Goal: Information Seeking & Learning: Learn about a topic

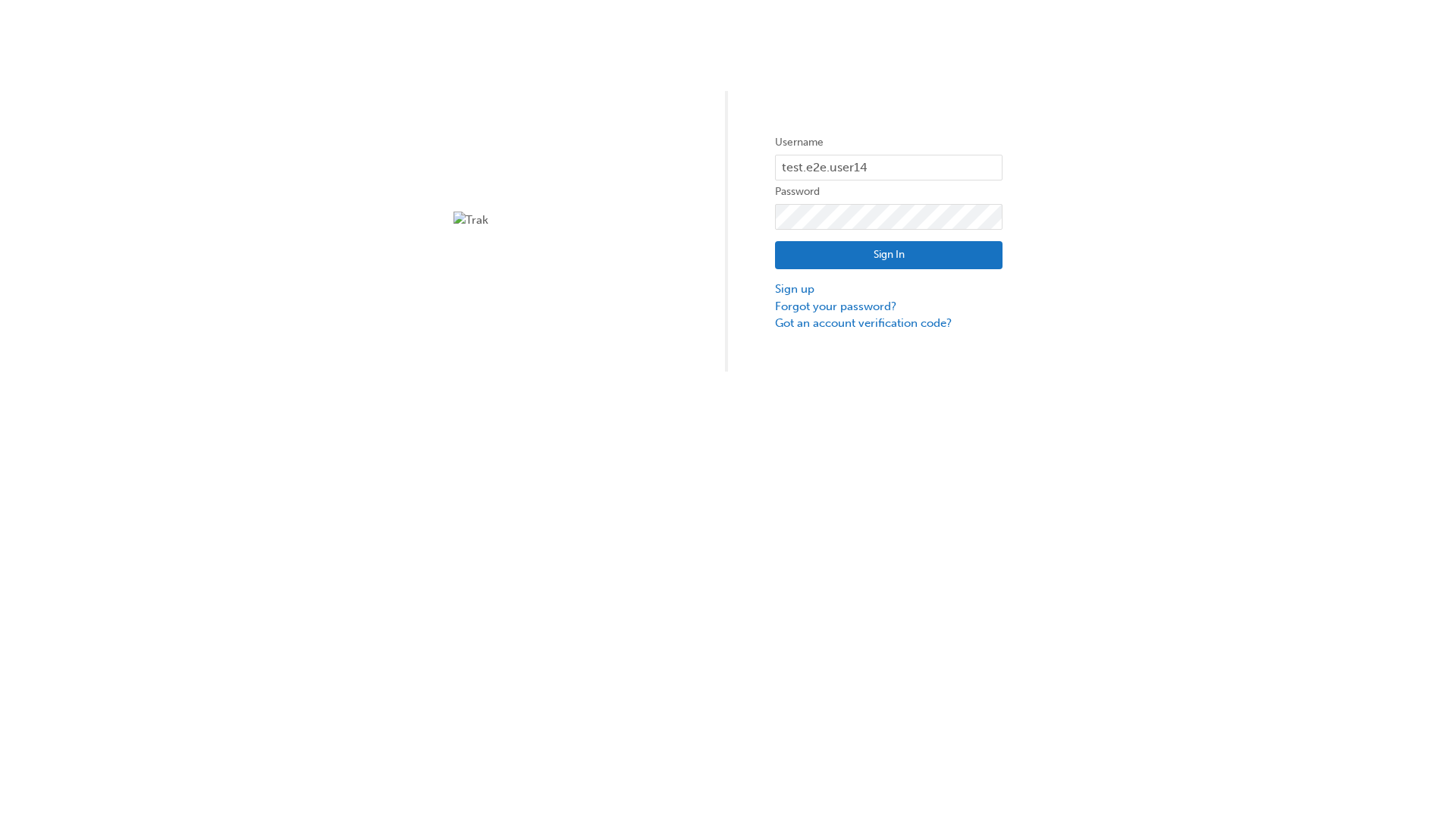
type input "test.e2e.user14"
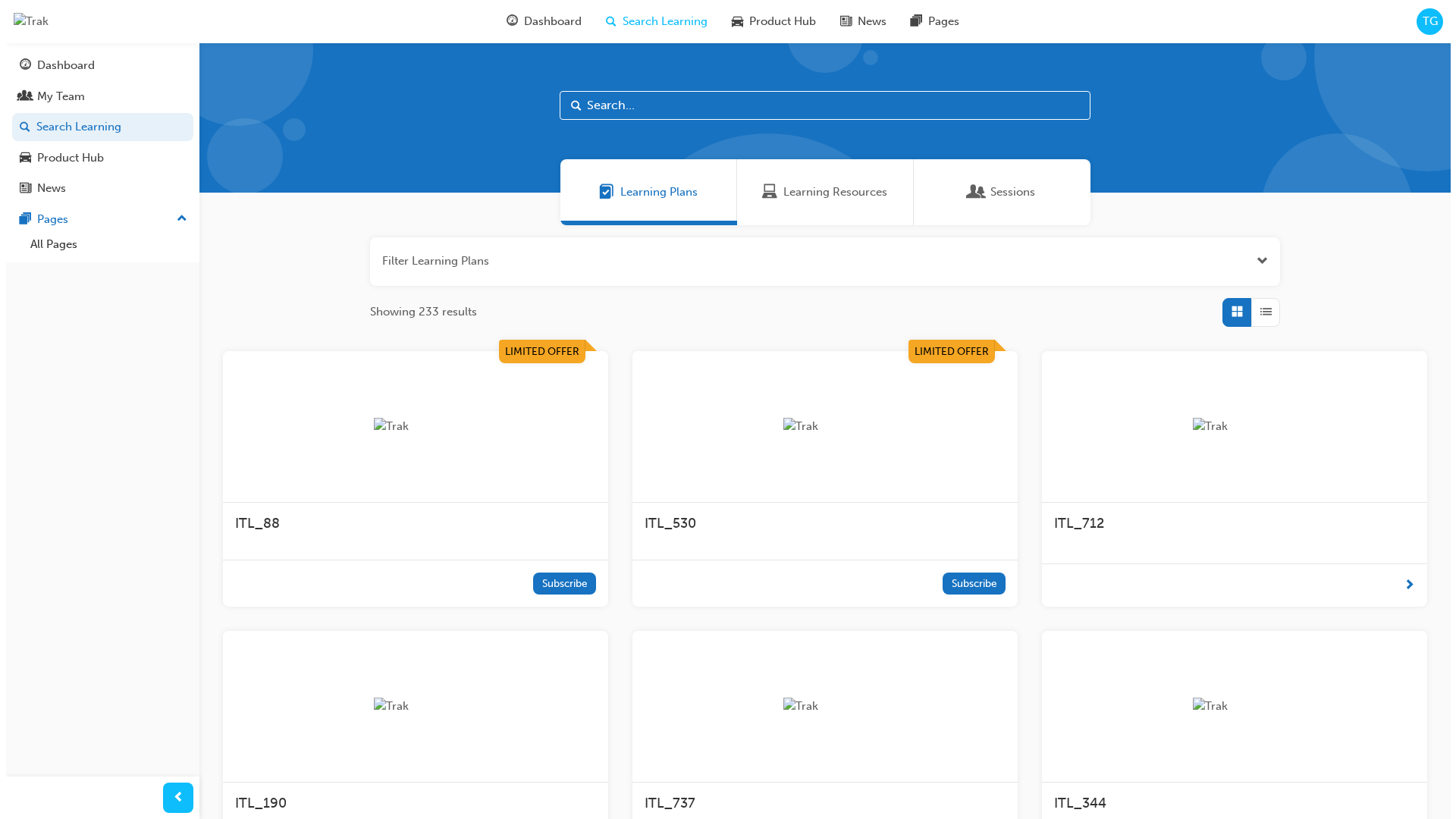
scroll to position [49, 0]
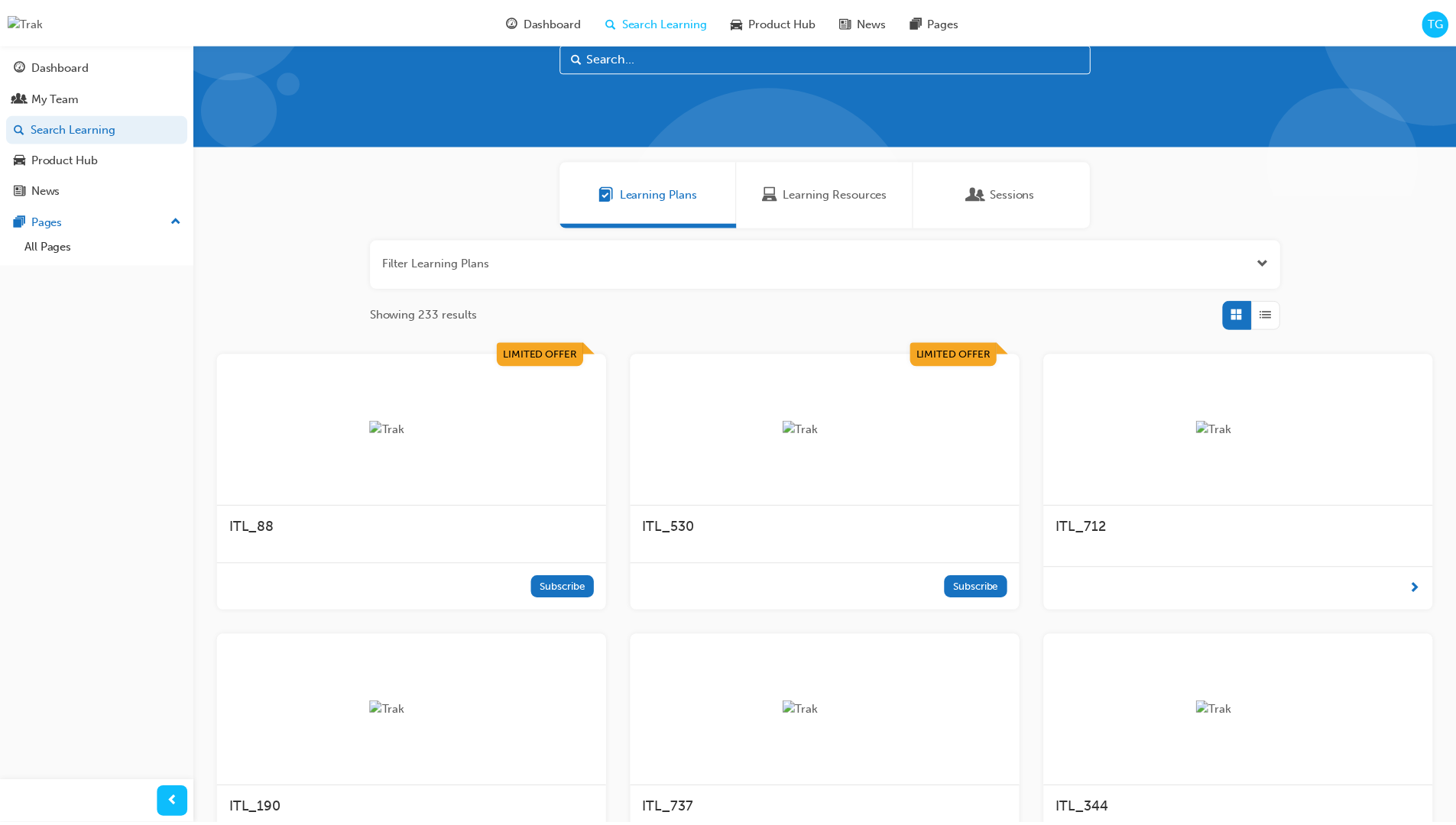
scroll to position [43, 0]
